Goal: Navigation & Orientation: Find specific page/section

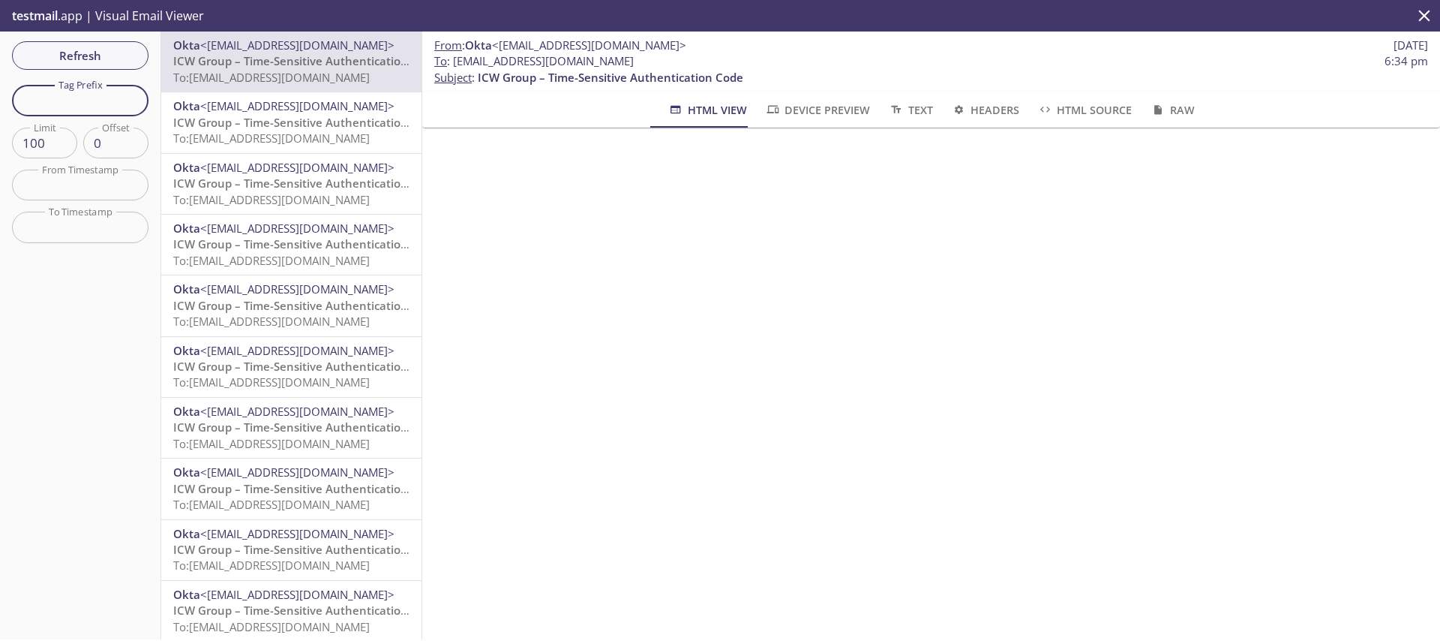
click at [96, 107] on input "text" at bounding box center [80, 100] width 137 height 31
paste input "myrqa_alok@icwgroup.testinator.com"
type input "myrqa_alok@icwgroup.testinator.com"
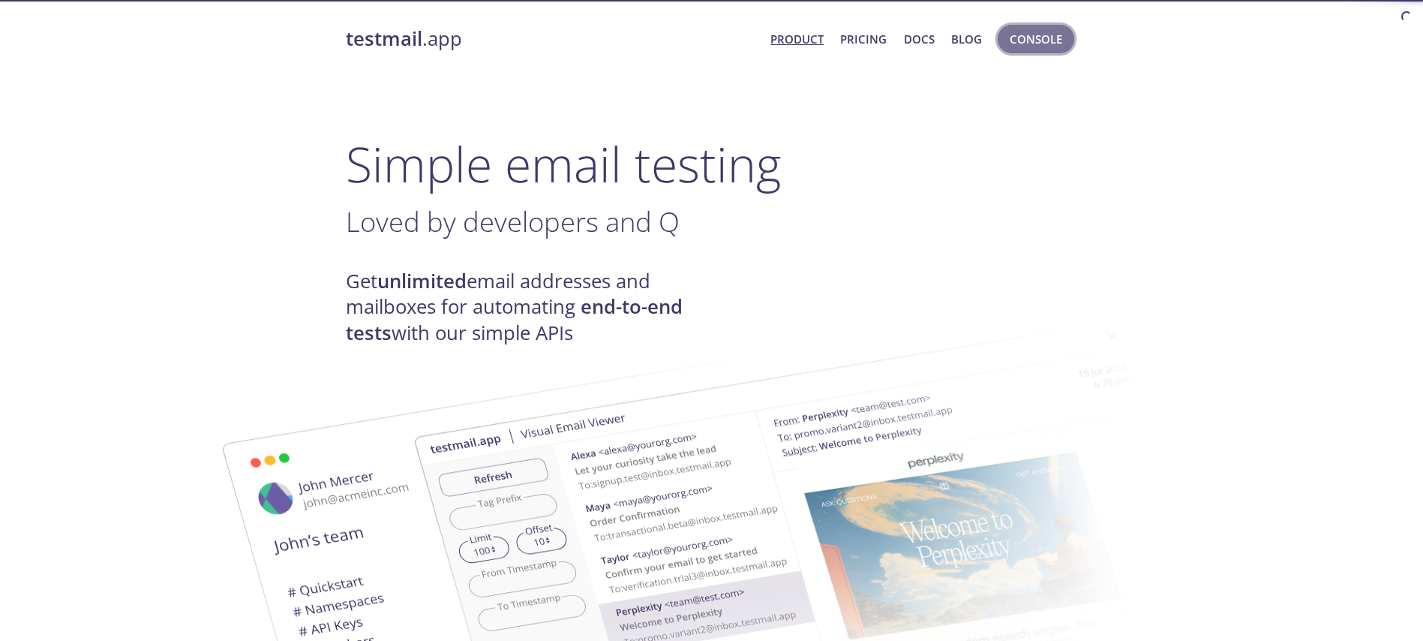
click at [1052, 32] on span "Console" at bounding box center [1036, 39] width 53 height 20
